Goal: Information Seeking & Learning: Learn about a topic

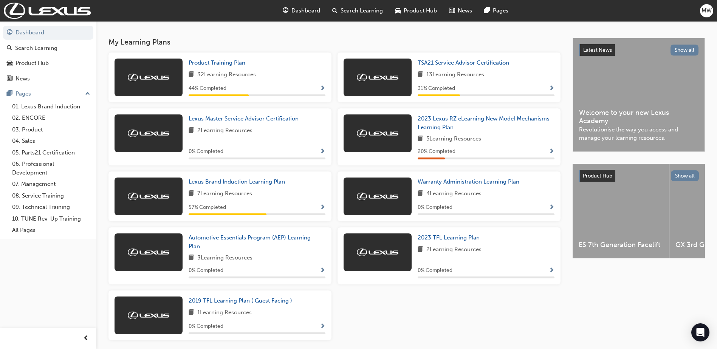
scroll to position [178, 0]
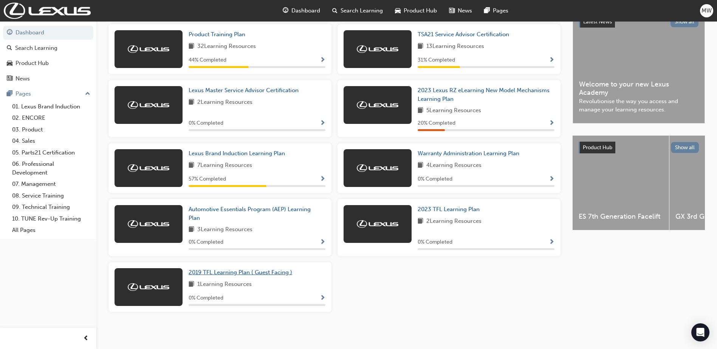
click at [250, 276] on link "2019 TFL Learning Plan ( Guest Facing )" at bounding box center [242, 273] width 107 height 9
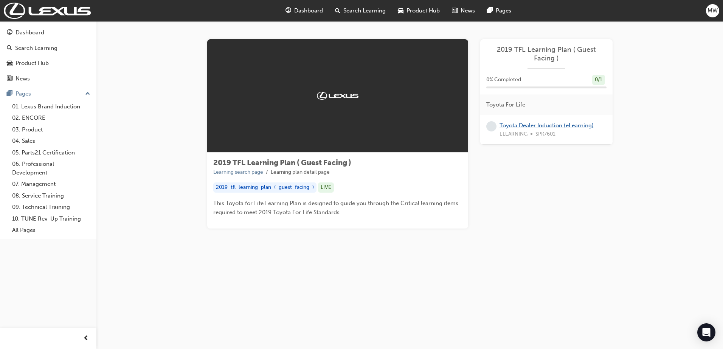
click at [523, 125] on link "Toyota Dealer Induction (eLearning)" at bounding box center [547, 125] width 94 height 7
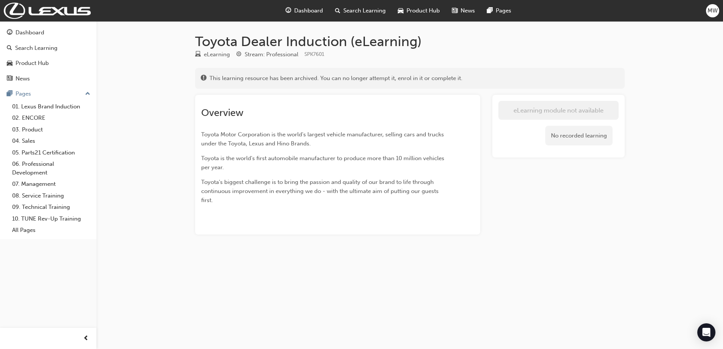
click at [306, 6] on span "Dashboard" at bounding box center [308, 10] width 29 height 9
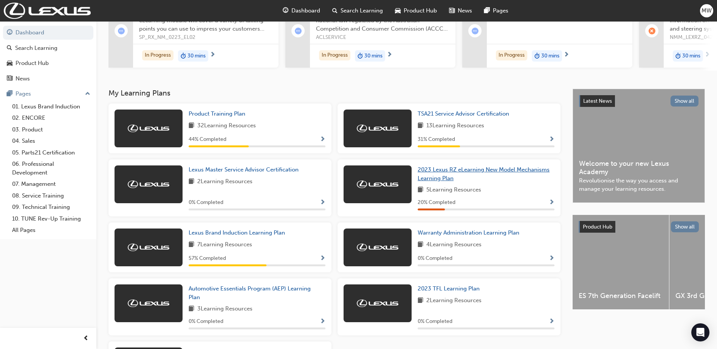
scroll to position [113, 0]
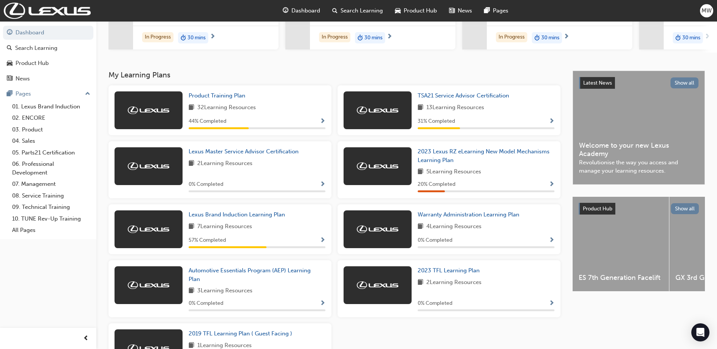
click at [37, 290] on div "Dashboard Search Learning Product Hub News Pages Pages 01. Lexus Brand Inductio…" at bounding box center [48, 165] width 96 height 331
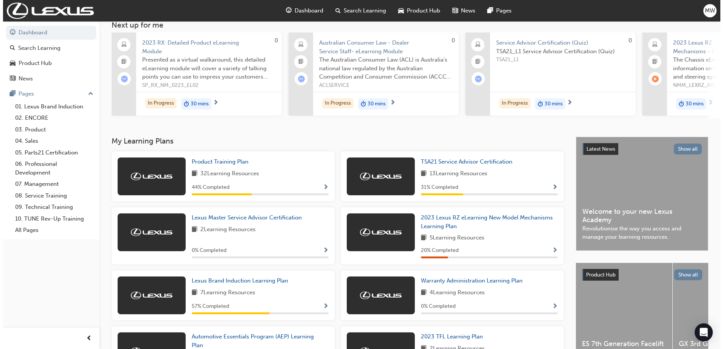
scroll to position [0, 0]
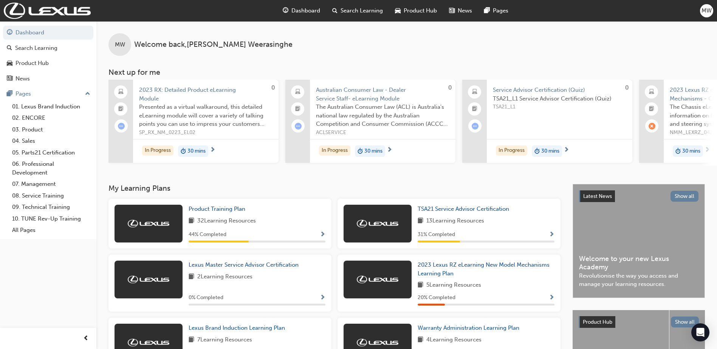
click at [235, 145] on div "In Progress 30 mins" at bounding box center [206, 151] width 146 height 24
